Goal: Task Accomplishment & Management: Complete application form

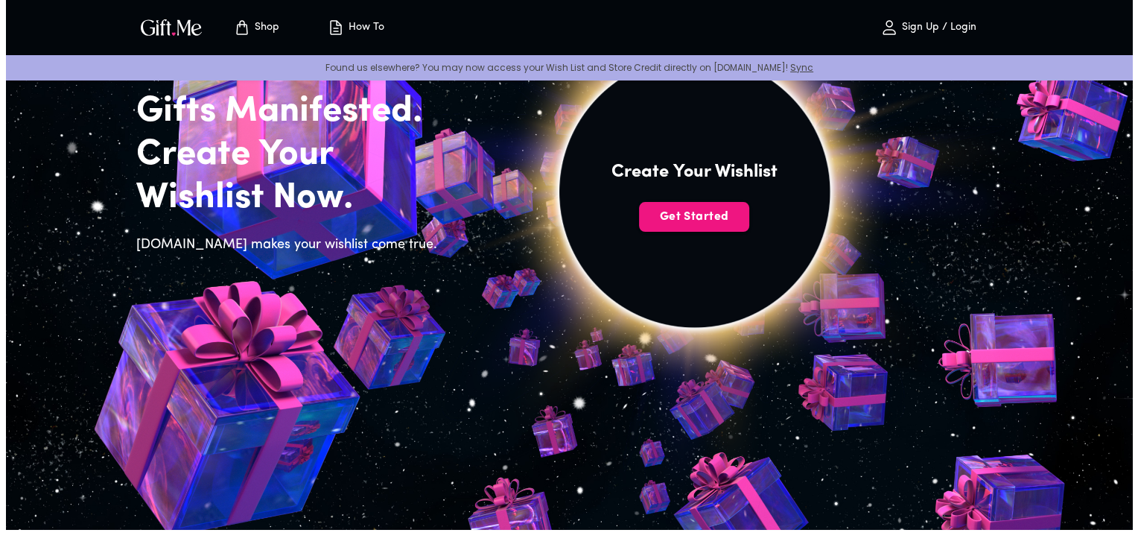
scroll to position [117, 0]
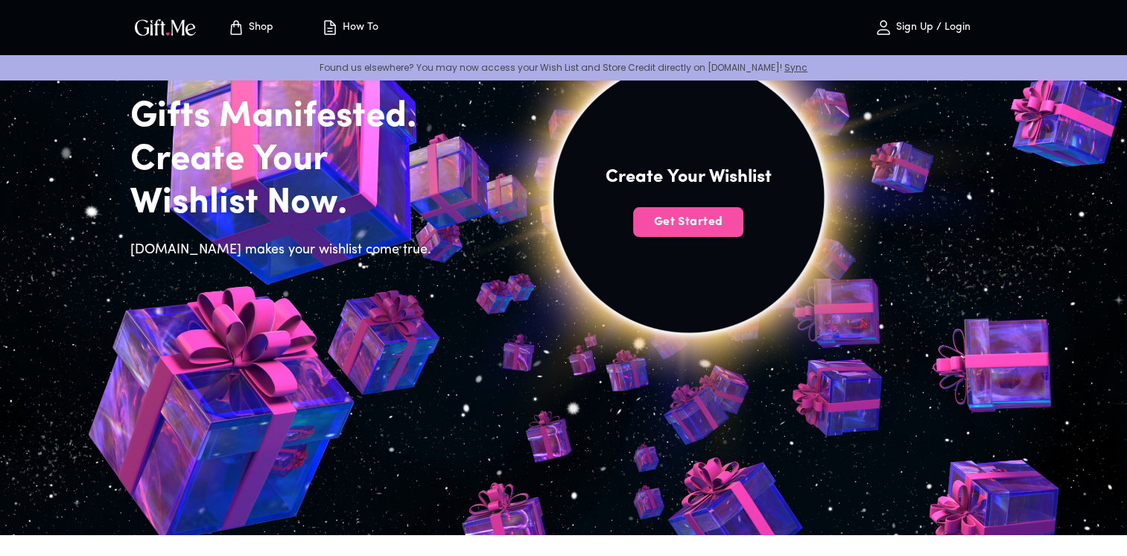
click at [701, 219] on span "Get Started" at bounding box center [688, 222] width 110 height 16
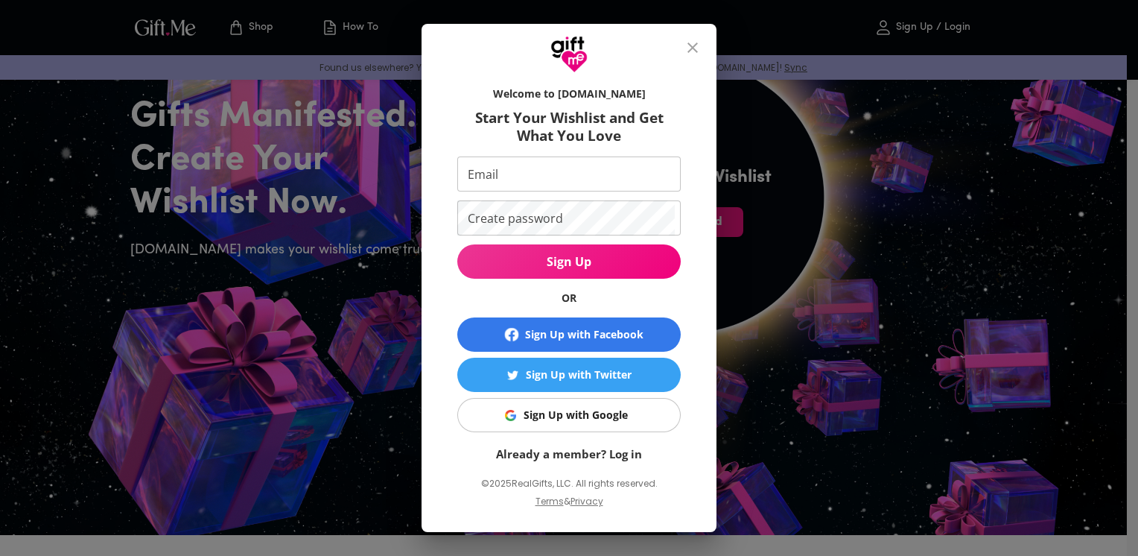
click at [583, 407] on div "Sign Up with Google" at bounding box center [576, 415] width 104 height 16
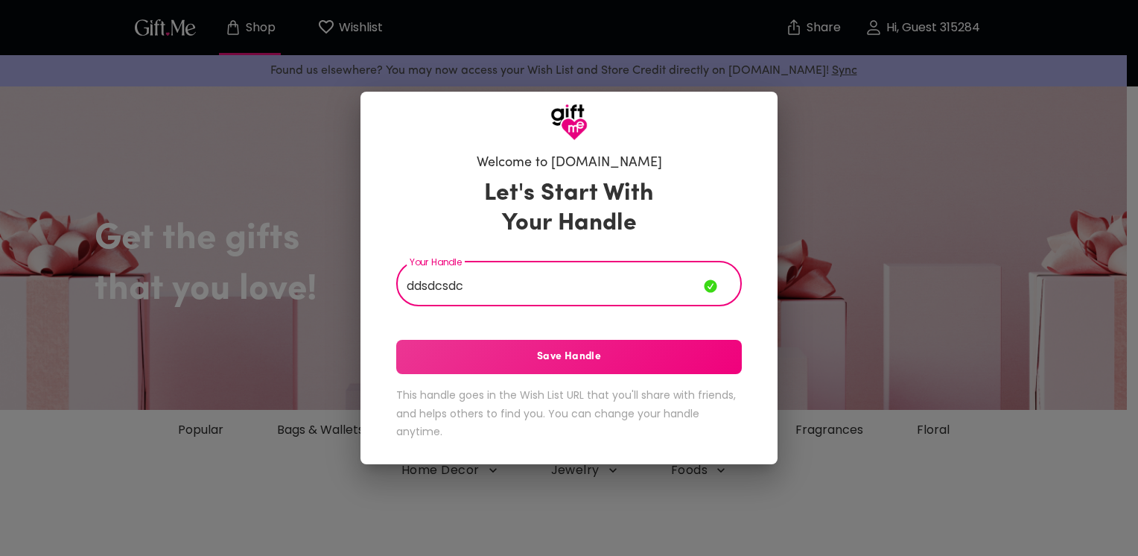
type input "ddsdcsdc"
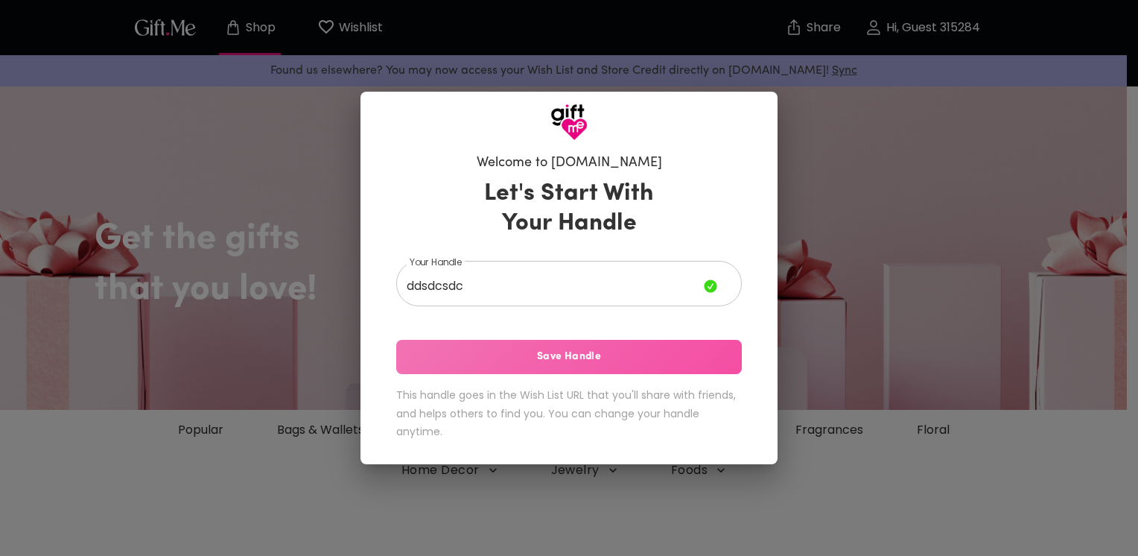
click at [524, 352] on span "Save Handle" at bounding box center [569, 357] width 346 height 16
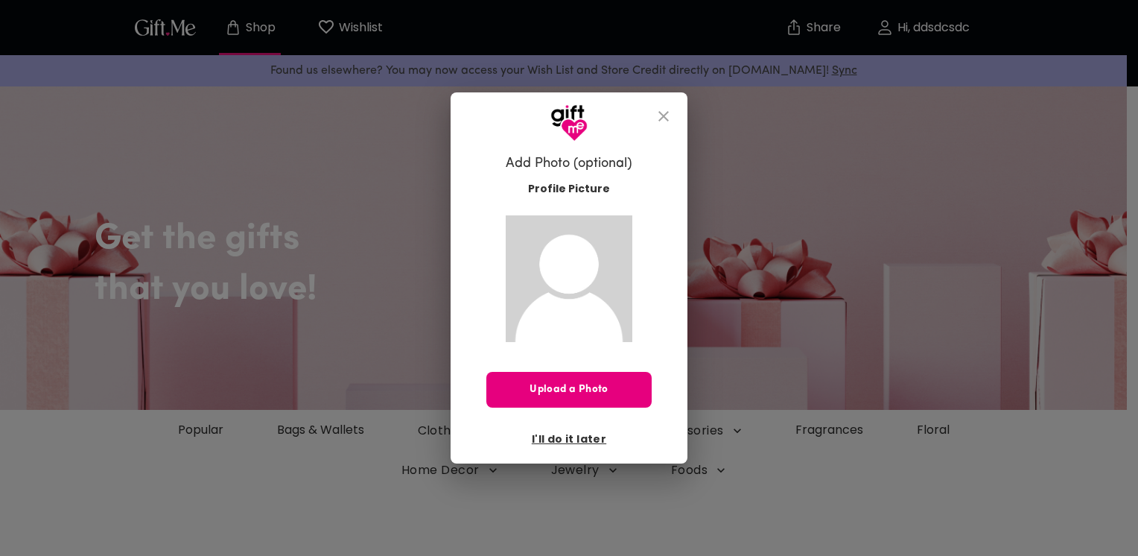
click at [662, 112] on icon "close" at bounding box center [664, 116] width 18 height 18
